Goal: Information Seeking & Learning: Learn about a topic

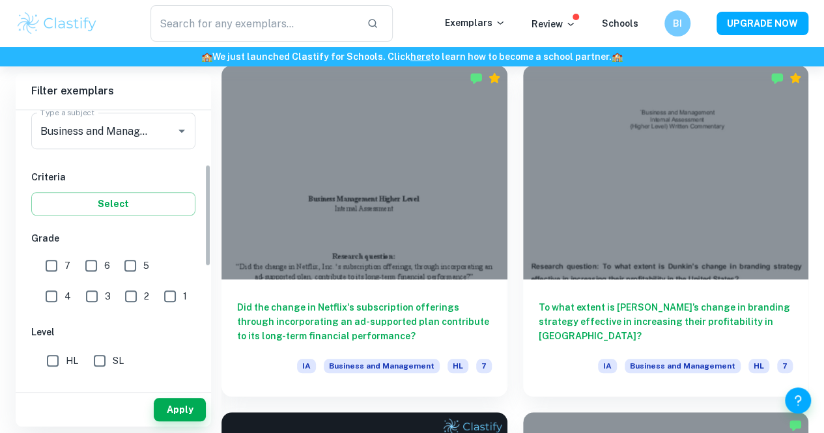
scroll to position [172, 0]
click at [98, 360] on input "SL" at bounding box center [100, 358] width 26 height 26
checkbox input "true"
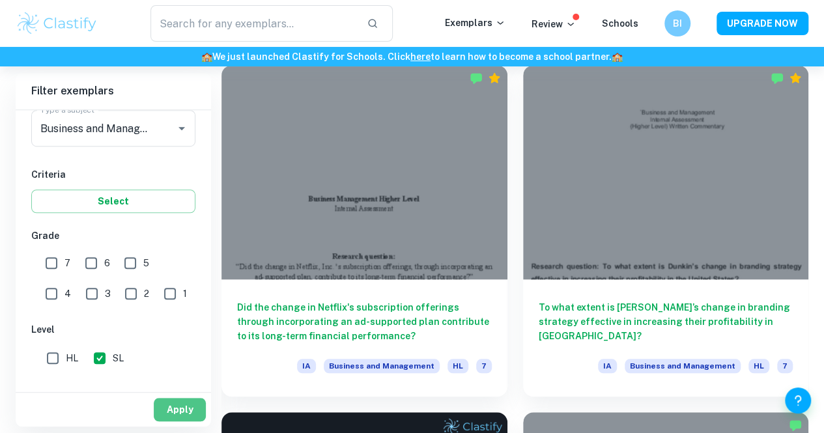
click at [184, 412] on button "Apply" at bounding box center [180, 409] width 52 height 23
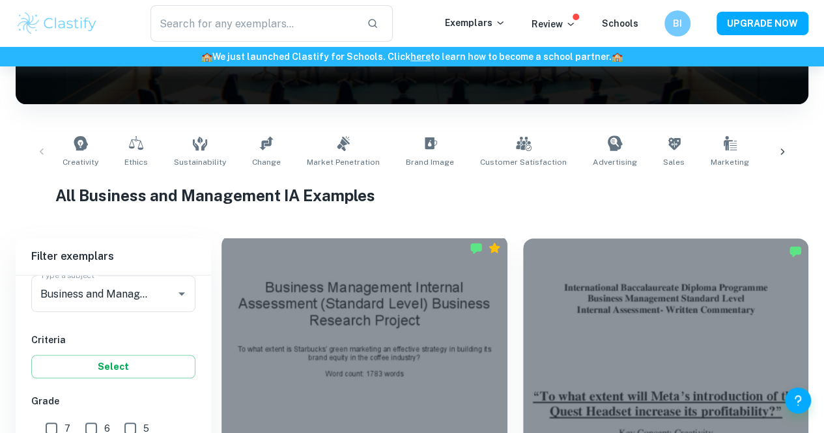
scroll to position [374, 0]
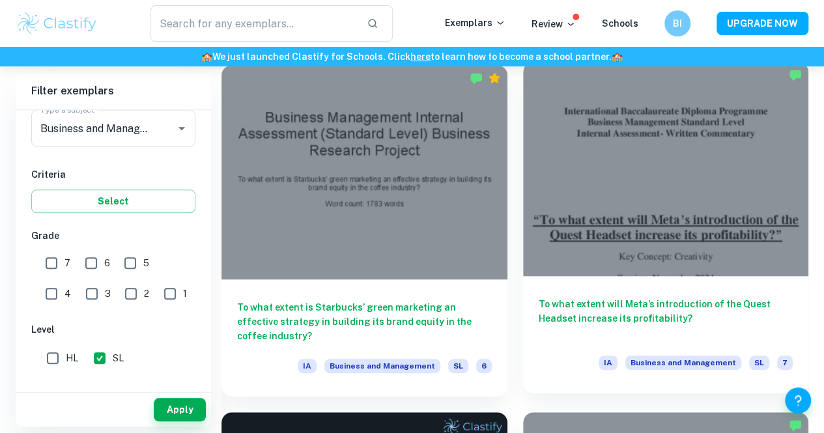
click at [539, 297] on h6 "To what extent will Meta’s introduction of the Quest Headset increase its profi…" at bounding box center [666, 318] width 255 height 43
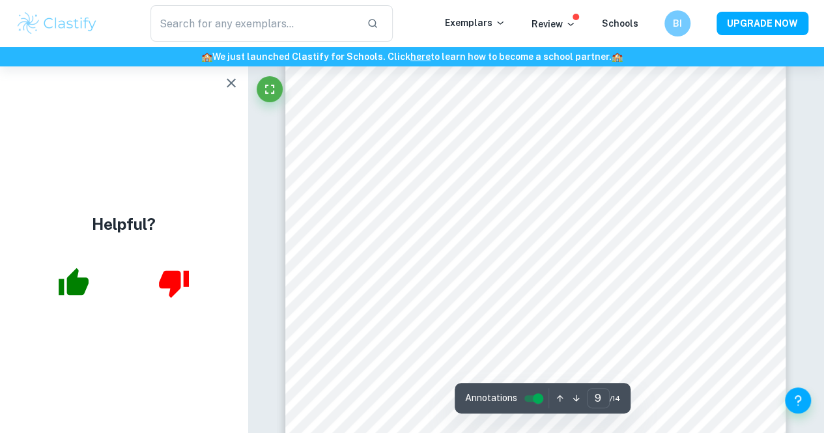
scroll to position [6072, 0]
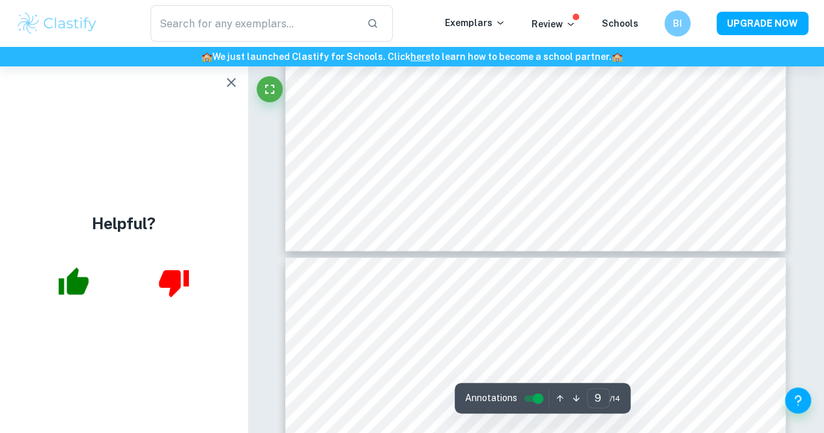
type input "10"
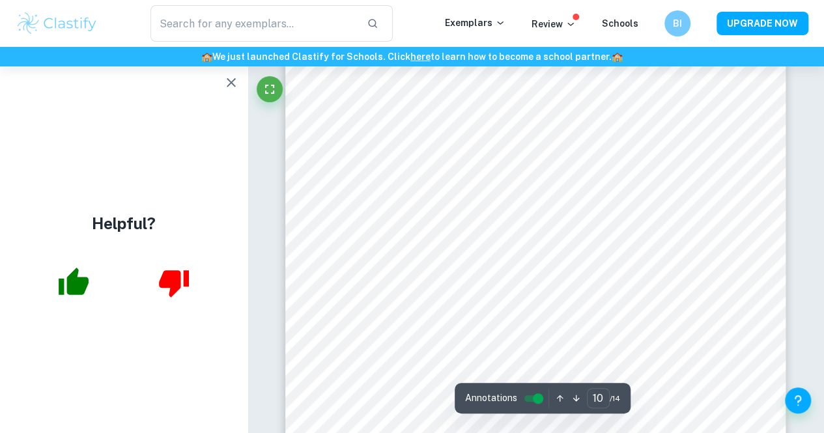
scroll to position [6957, 0]
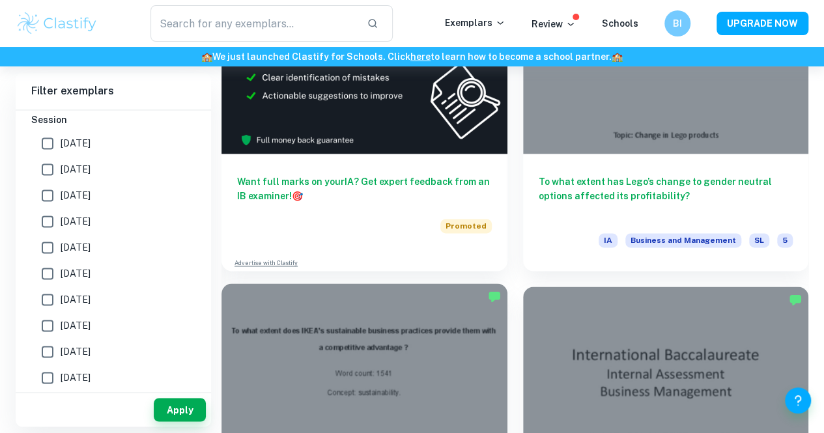
scroll to position [847, 0]
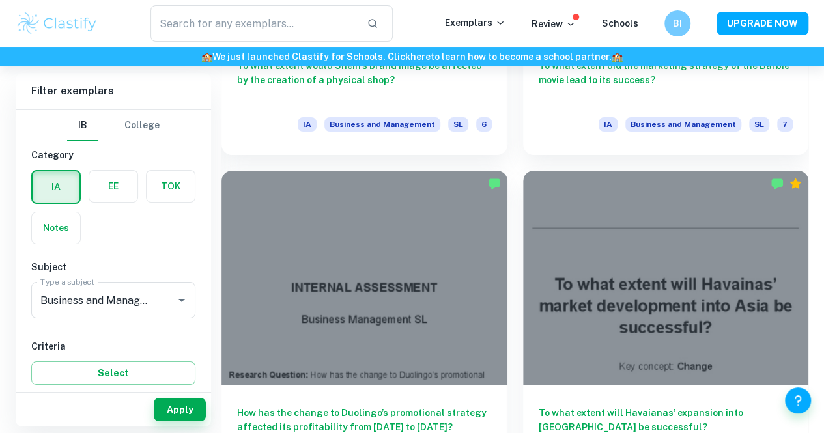
scroll to position [2352, 0]
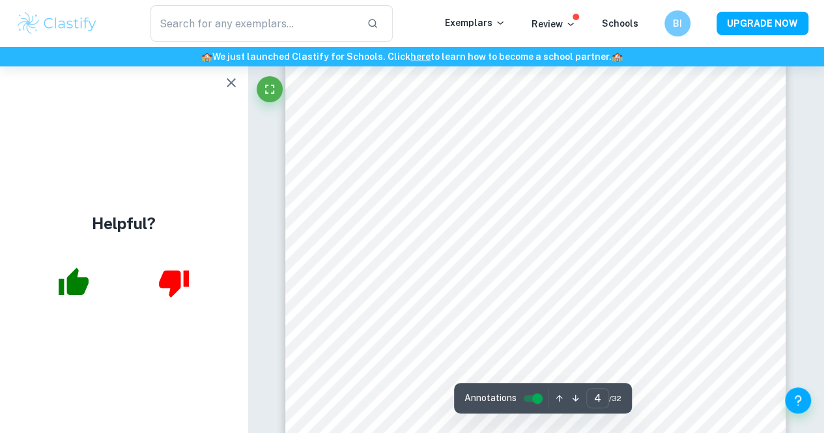
scroll to position [2553, 0]
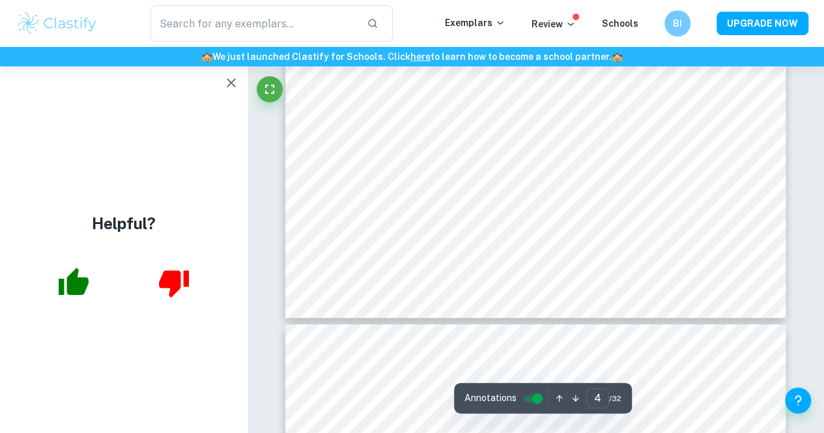
type input "5"
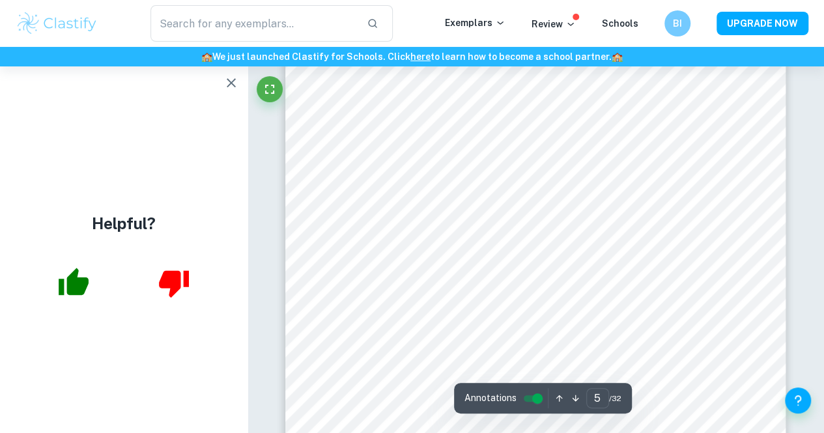
scroll to position [3194, 0]
